Goal: Information Seeking & Learning: Learn about a topic

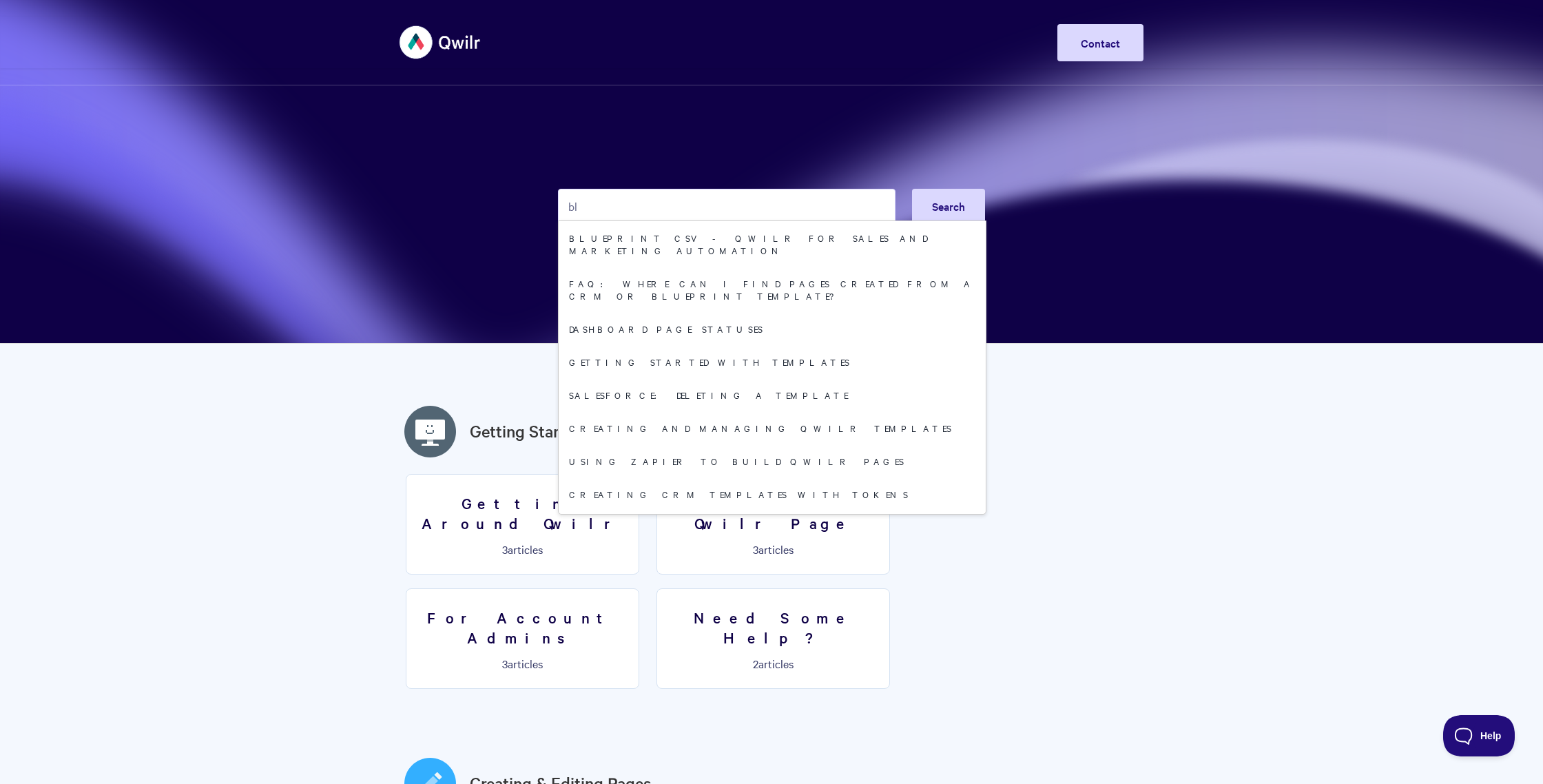
type input "b"
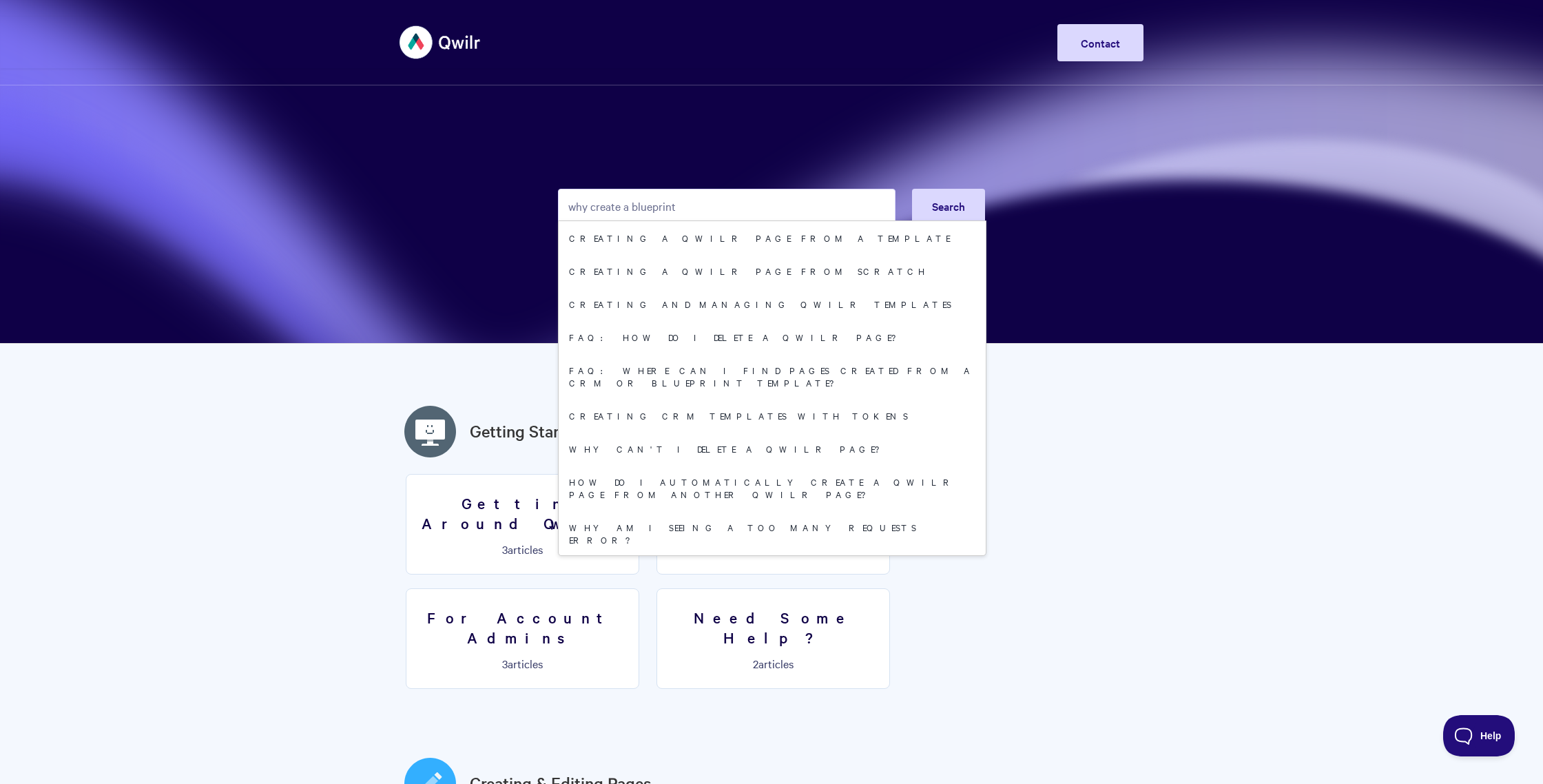
type input "why create a blueprint"
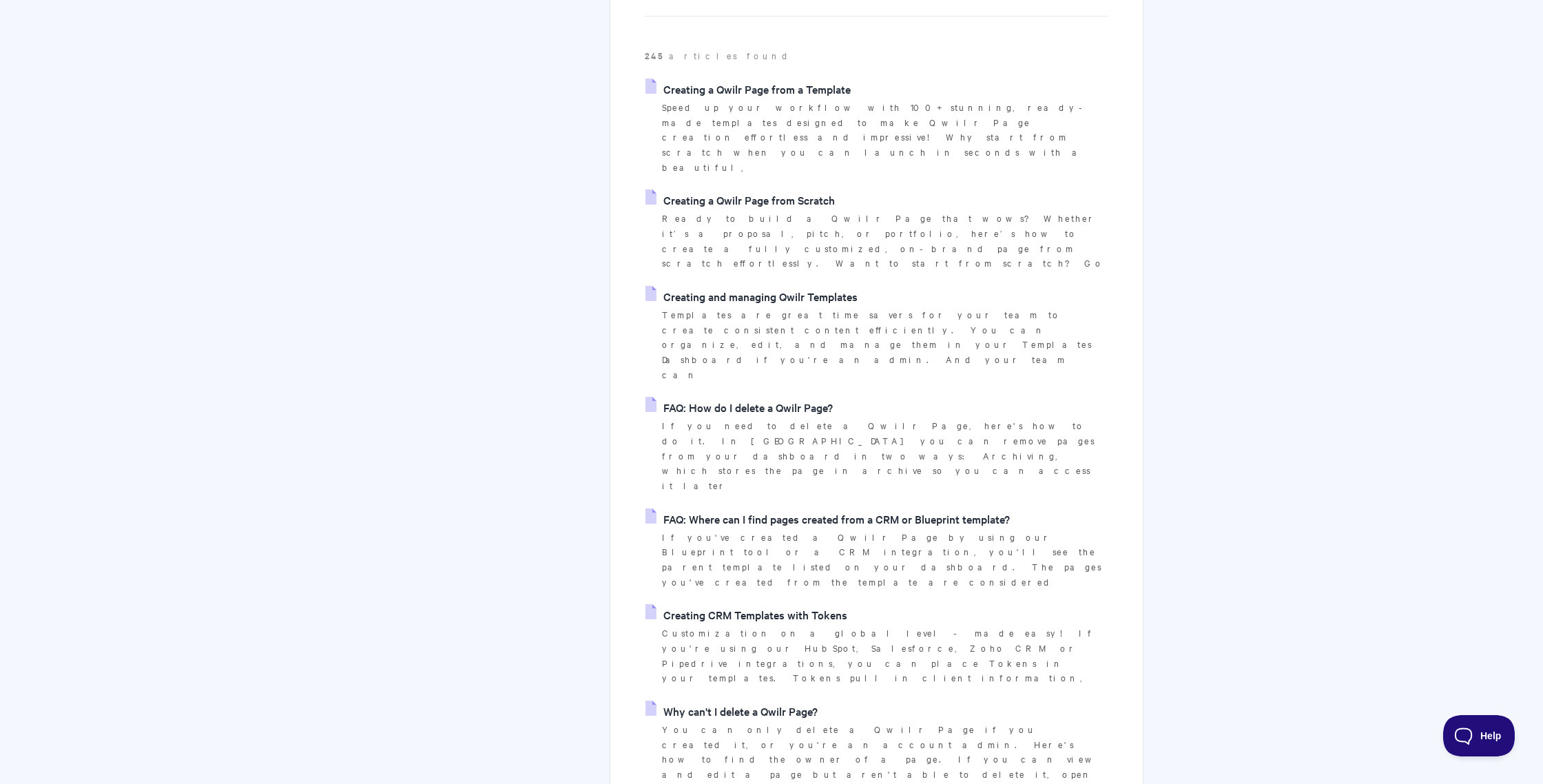
scroll to position [228, 0]
click at [774, 507] on link "FAQ: Where can I find pages created from a CRM or Blueprint template?" at bounding box center [828, 517] width 365 height 21
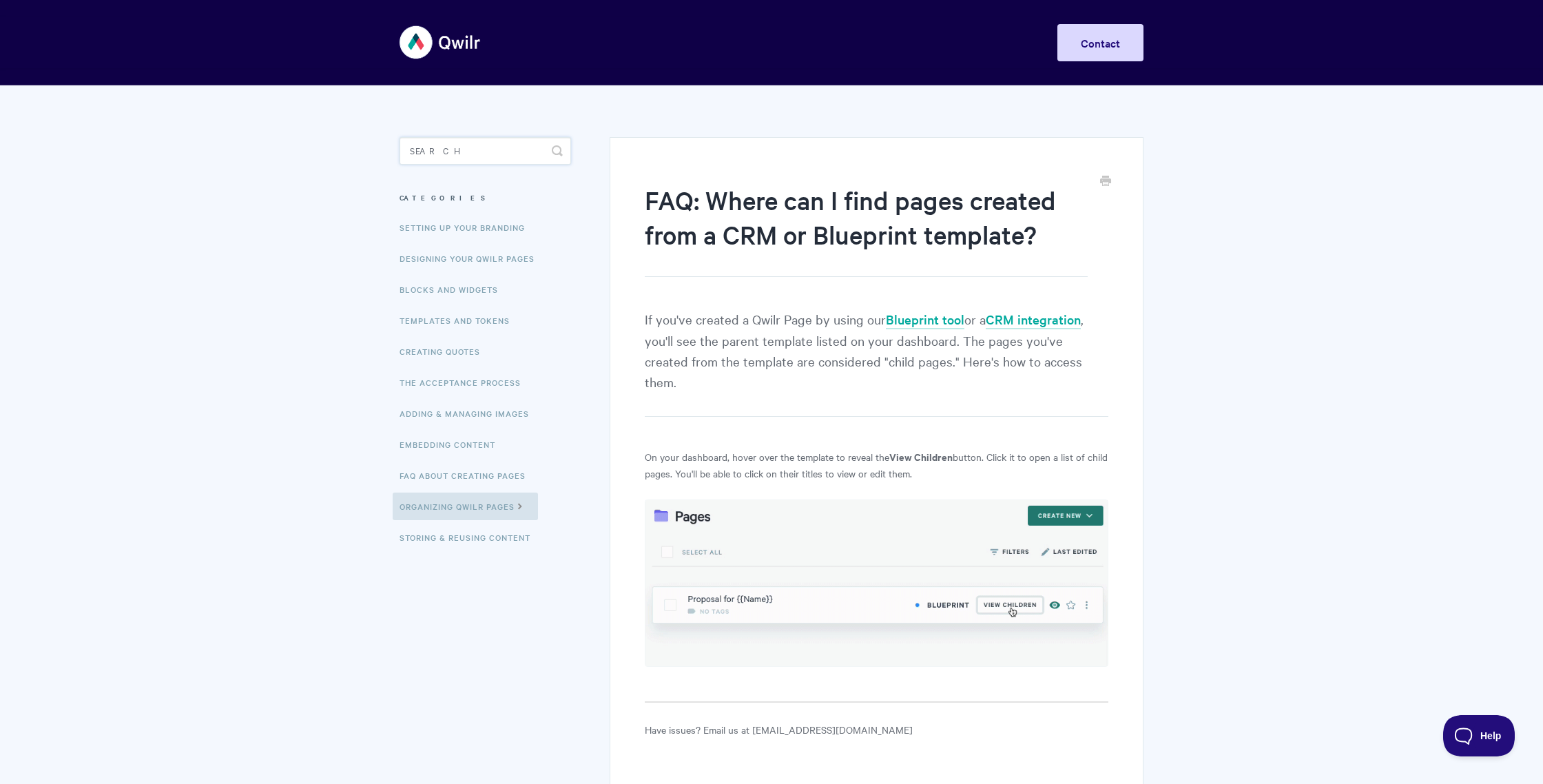
click at [510, 154] on input "Search" at bounding box center [485, 151] width 172 height 28
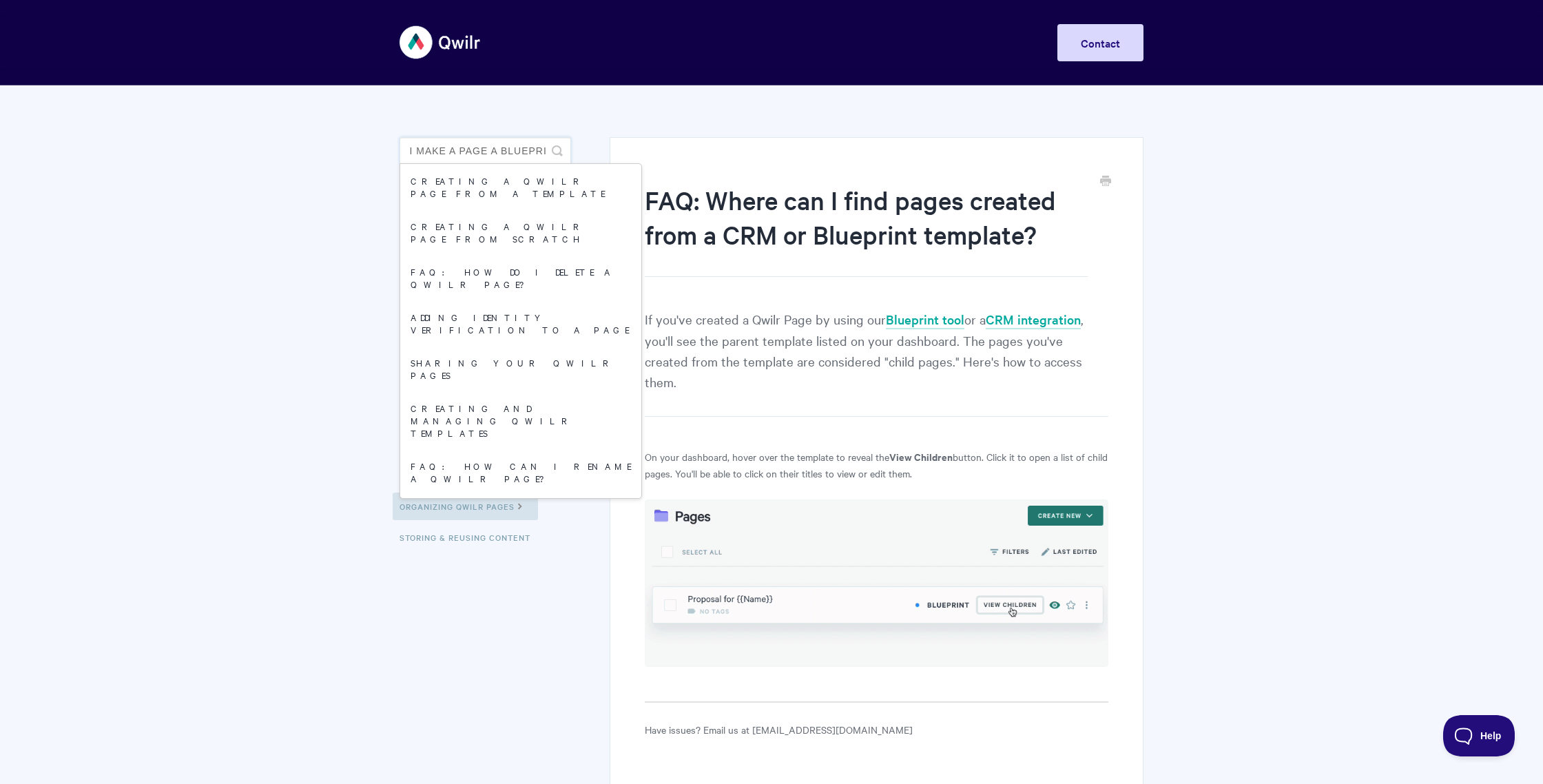
type input "can i make a page a blueprint"
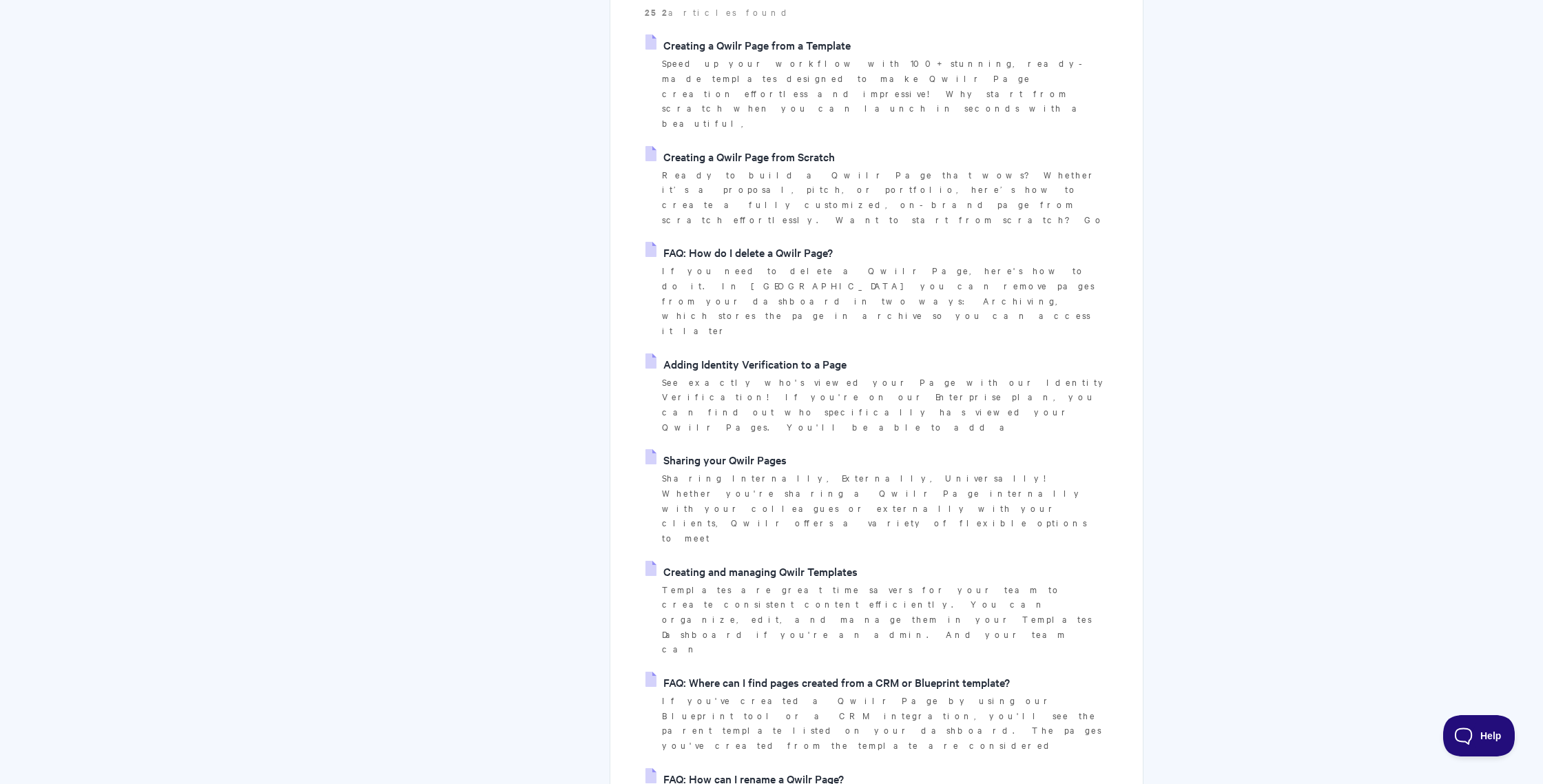
scroll to position [306, 0]
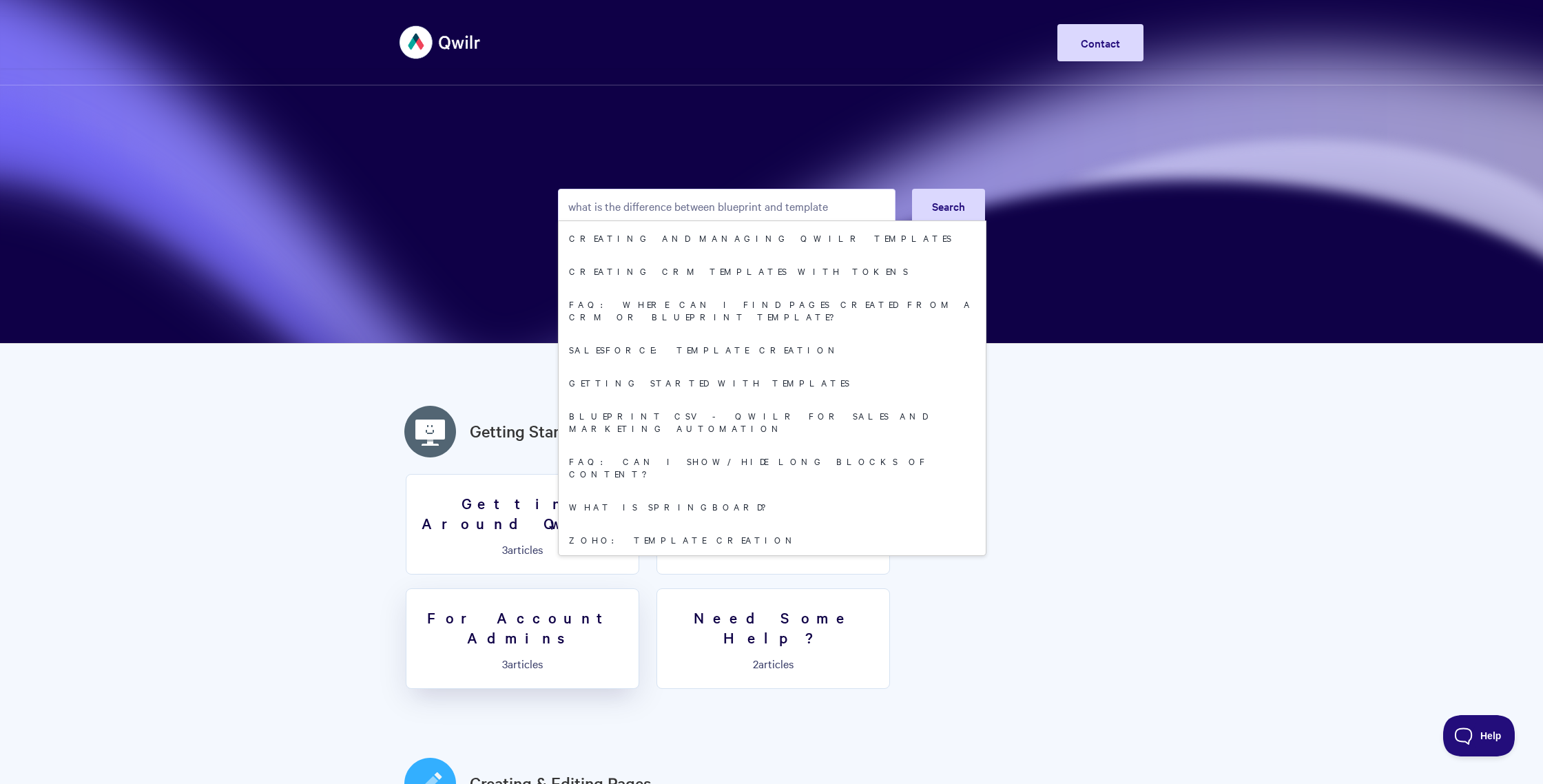
type input "what is the difference between blueprint and template"
